Goal: Navigation & Orientation: Find specific page/section

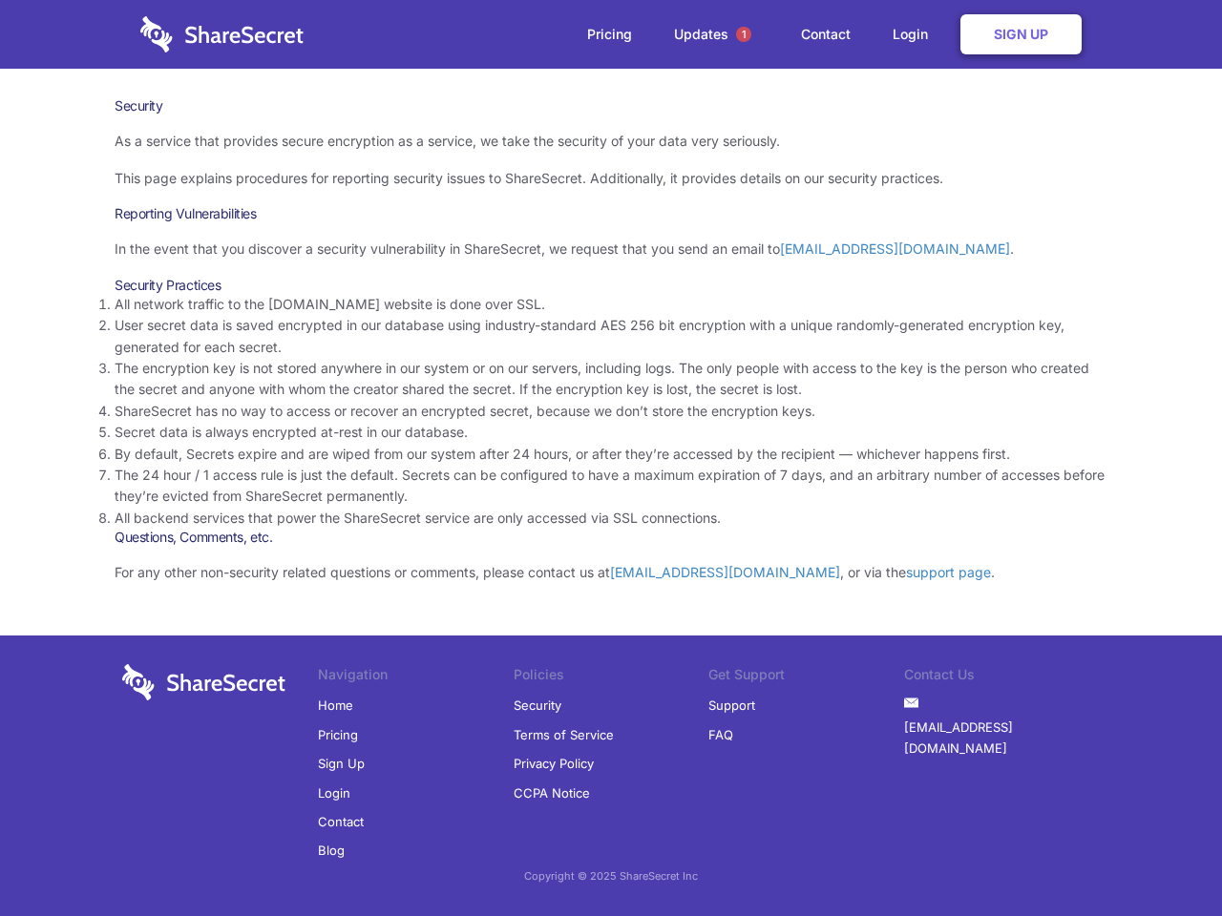
click at [611, 458] on li "By default, Secrets expire and are wiped from our system after 24 hours, or aft…" at bounding box center [611, 454] width 993 height 21
click at [744, 34] on span "1" at bounding box center [743, 34] width 15 height 15
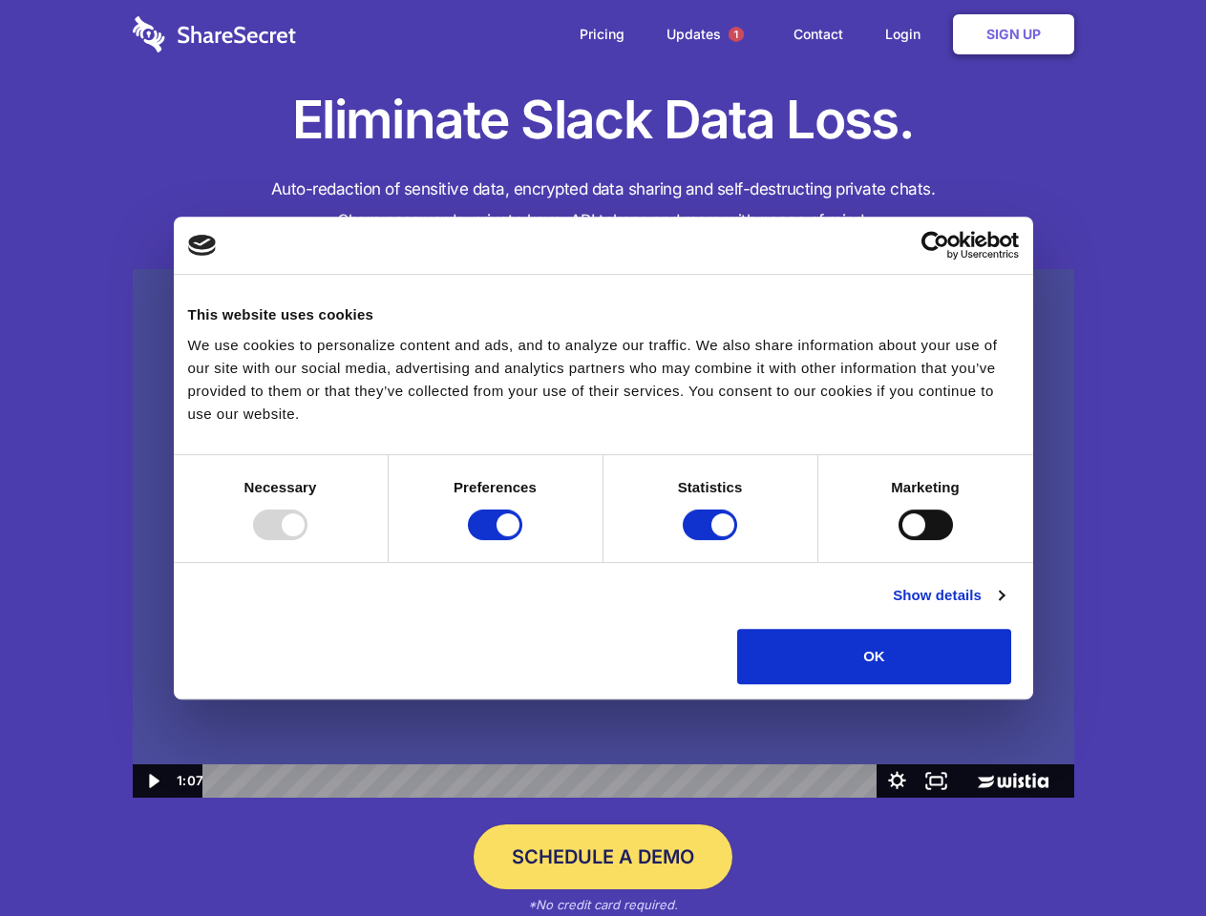
click at [602, 458] on img at bounding box center [603, 534] width 941 height 530
click at [307, 540] on div at bounding box center [280, 525] width 54 height 31
click at [522, 540] on input "Preferences" at bounding box center [495, 525] width 54 height 31
checkbox input "false"
click at [712, 540] on input "Statistics" at bounding box center [710, 525] width 54 height 31
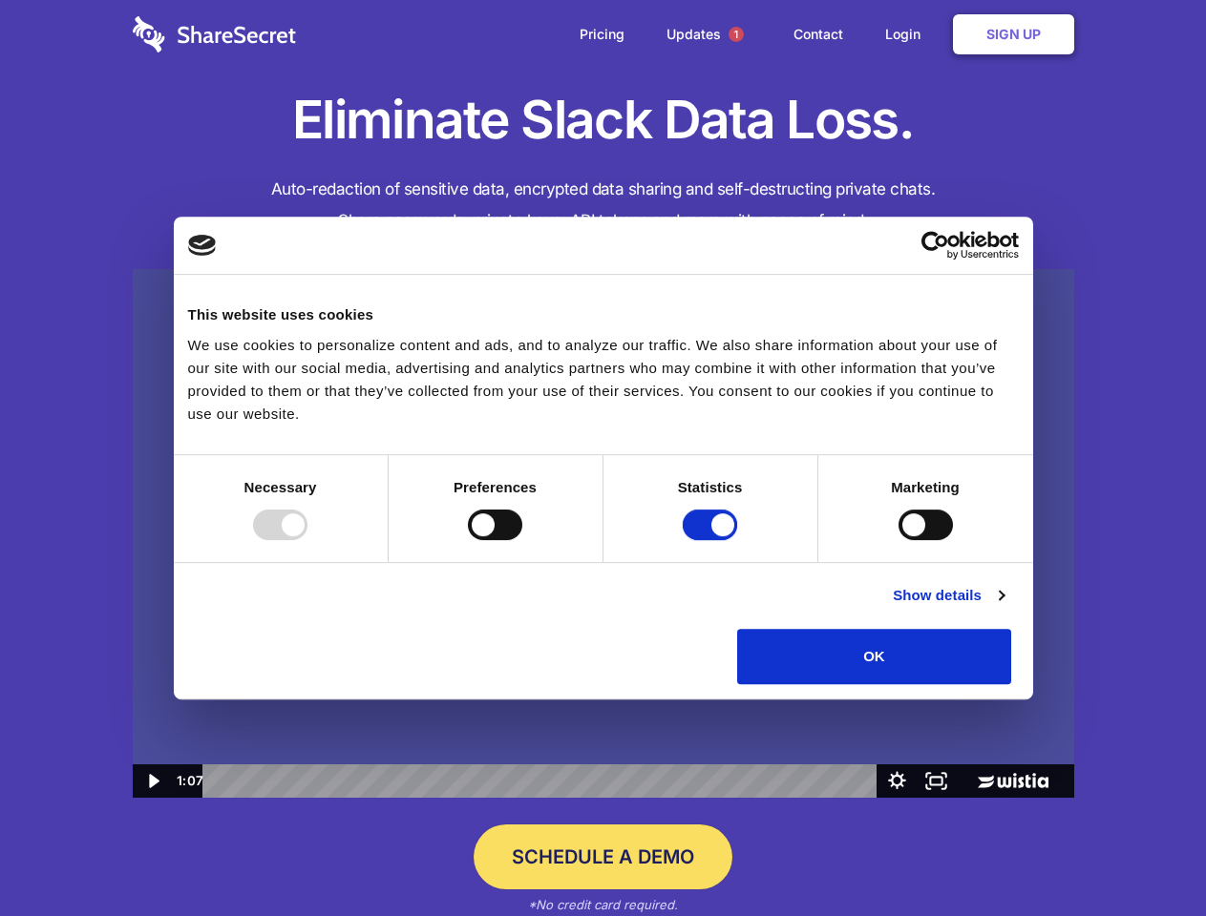
checkbox input "false"
click at [898, 540] on input "Marketing" at bounding box center [925, 525] width 54 height 31
checkbox input "true"
